Goal: Information Seeking & Learning: Find specific fact

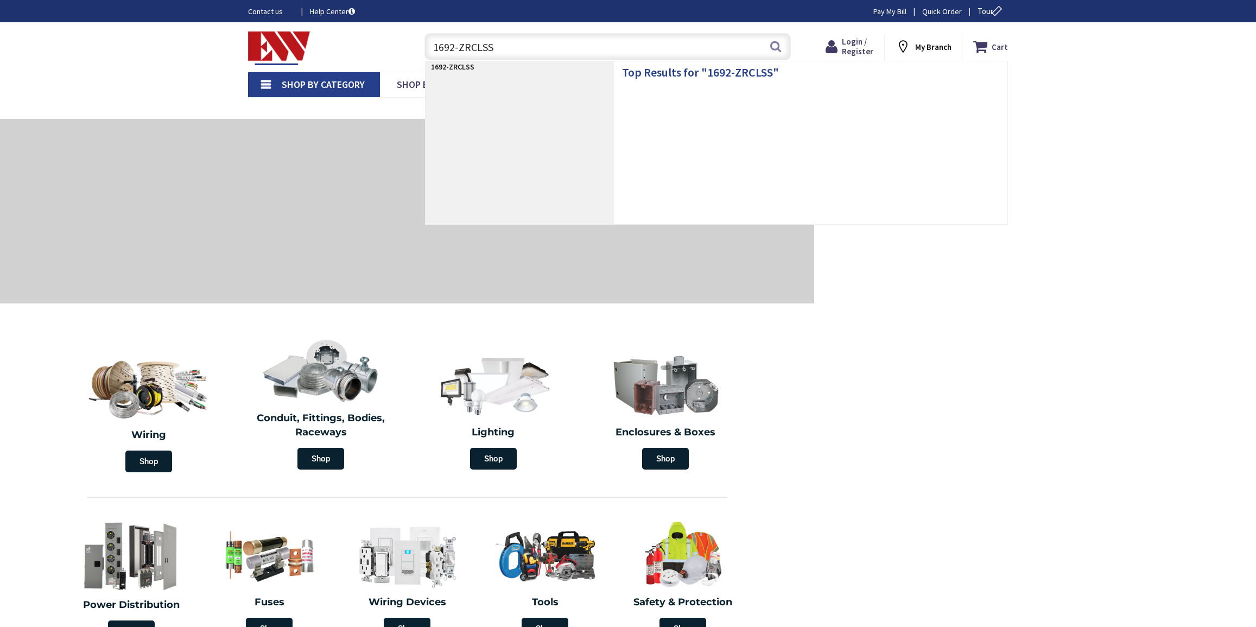
type input "1692-ZRCLSS"
